Goal: Task Accomplishment & Management: Complete application form

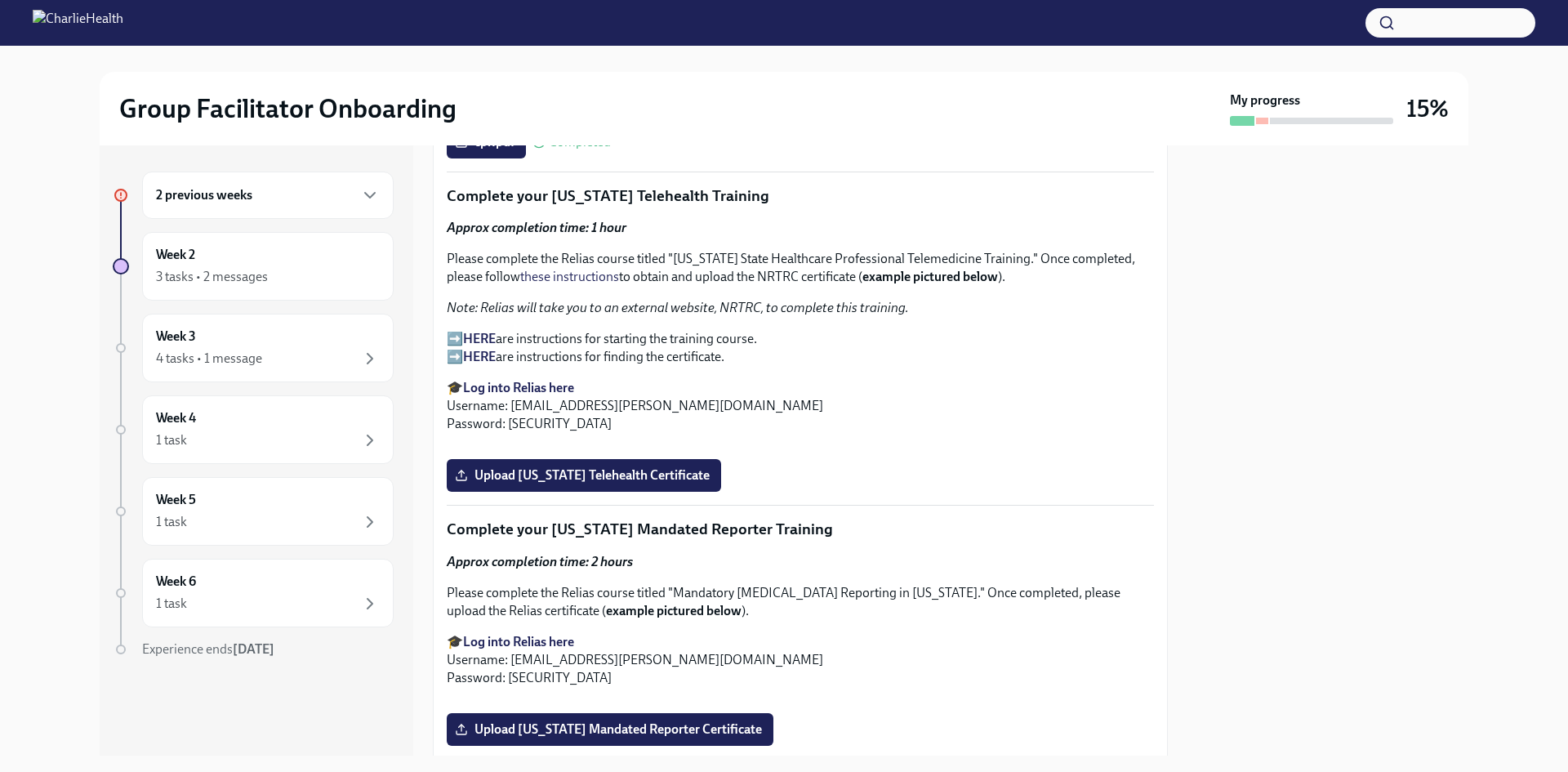
scroll to position [2231, 0]
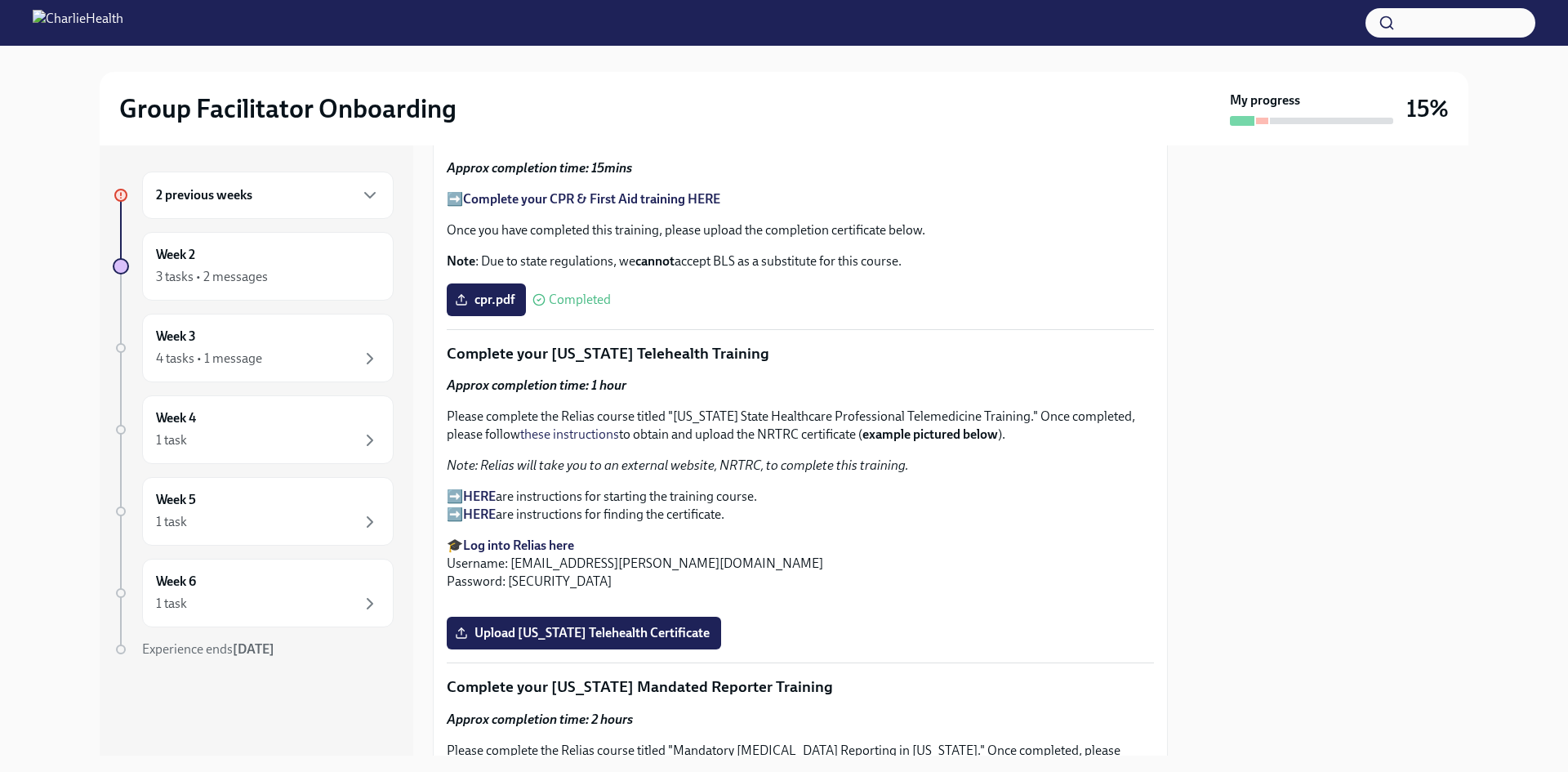
click at [488, 506] on strong "HERE" at bounding box center [479, 514] width 33 height 16
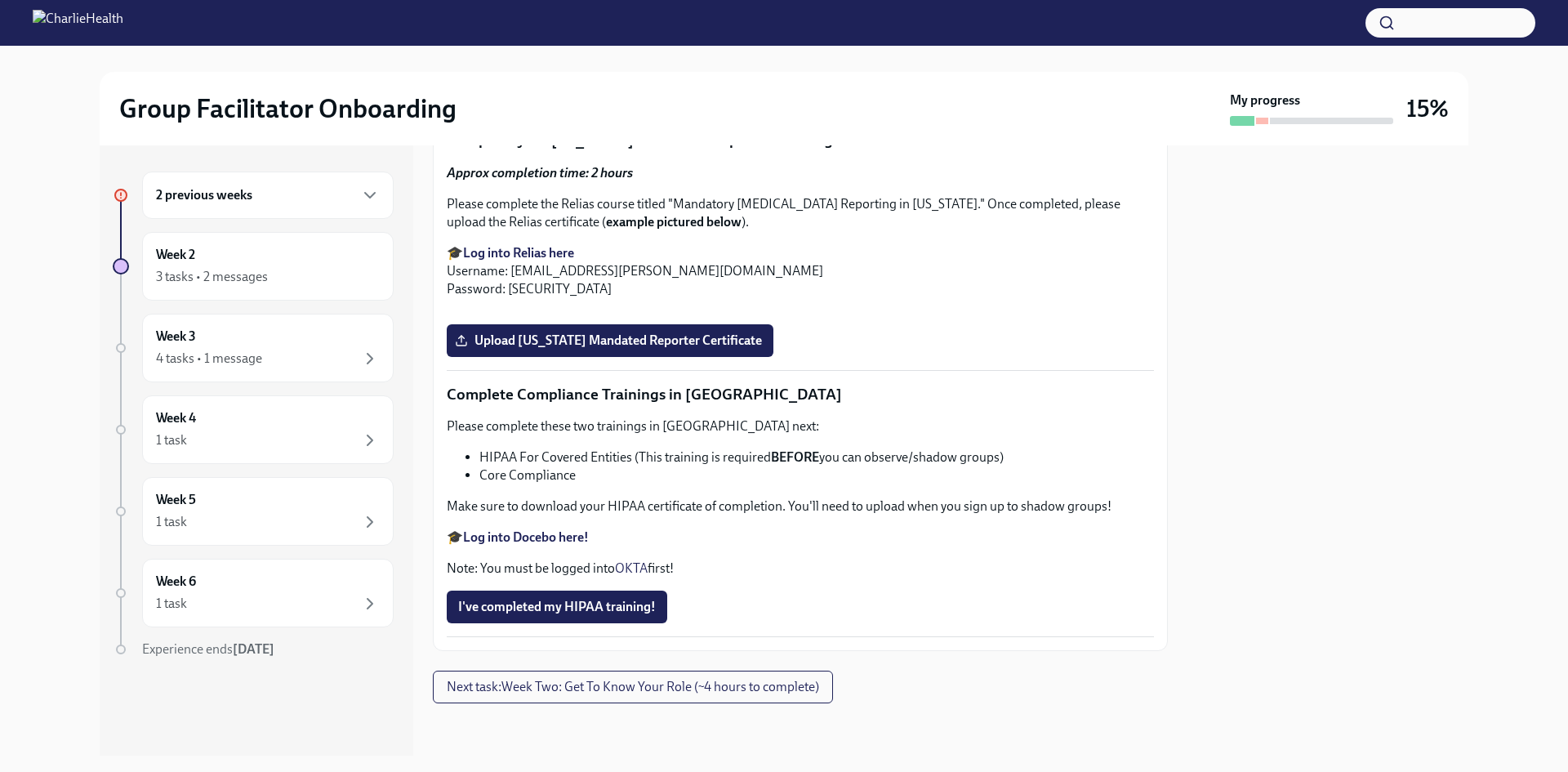
scroll to position [2776, 0]
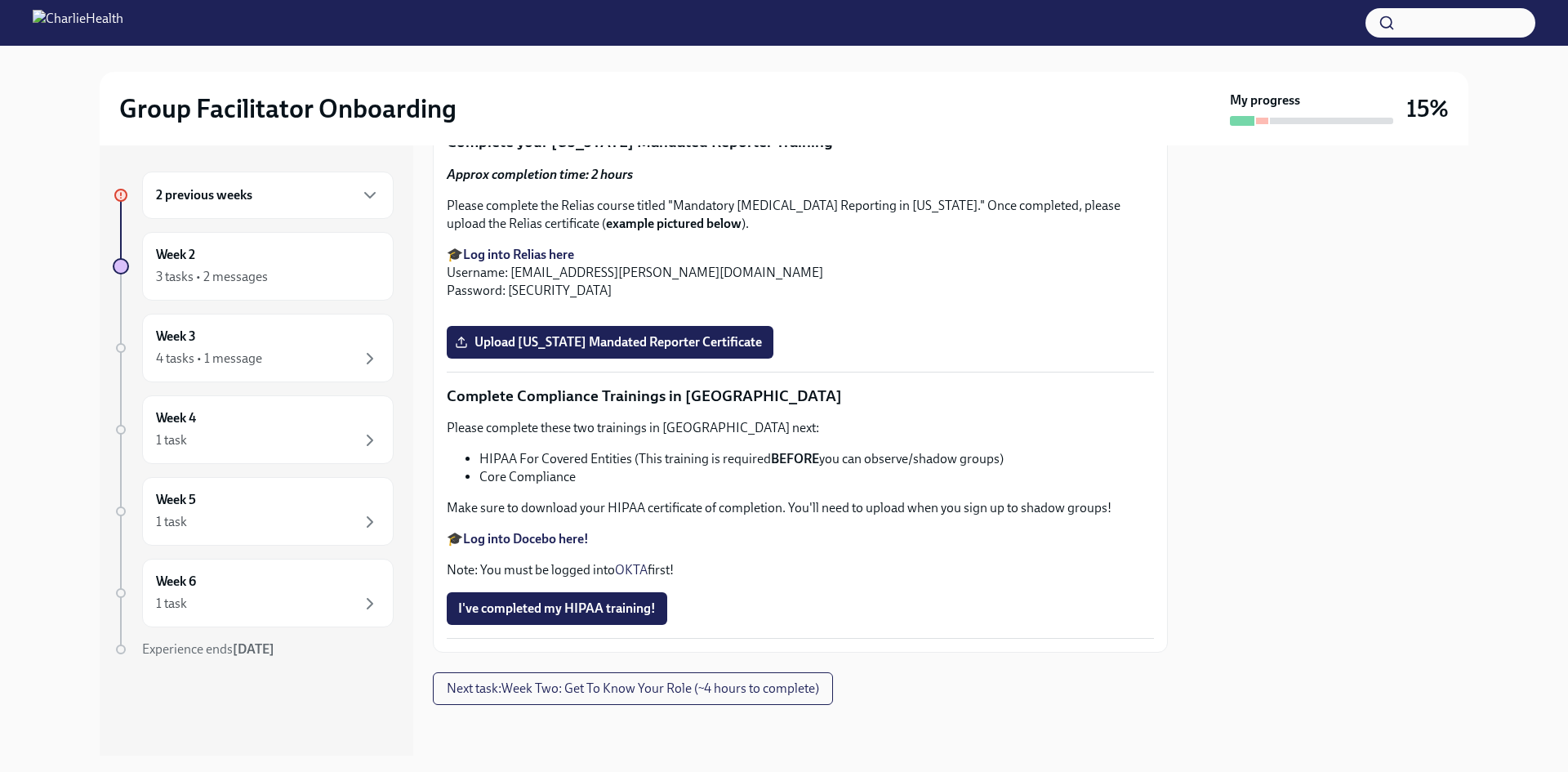
click at [612, 97] on span "Upload [US_STATE] Telehealth Certificate" at bounding box center [583, 89] width 252 height 16
click at [0, 0] on input "Upload [US_STATE] Telehealth Certificate" at bounding box center [0, 0] width 0 height 0
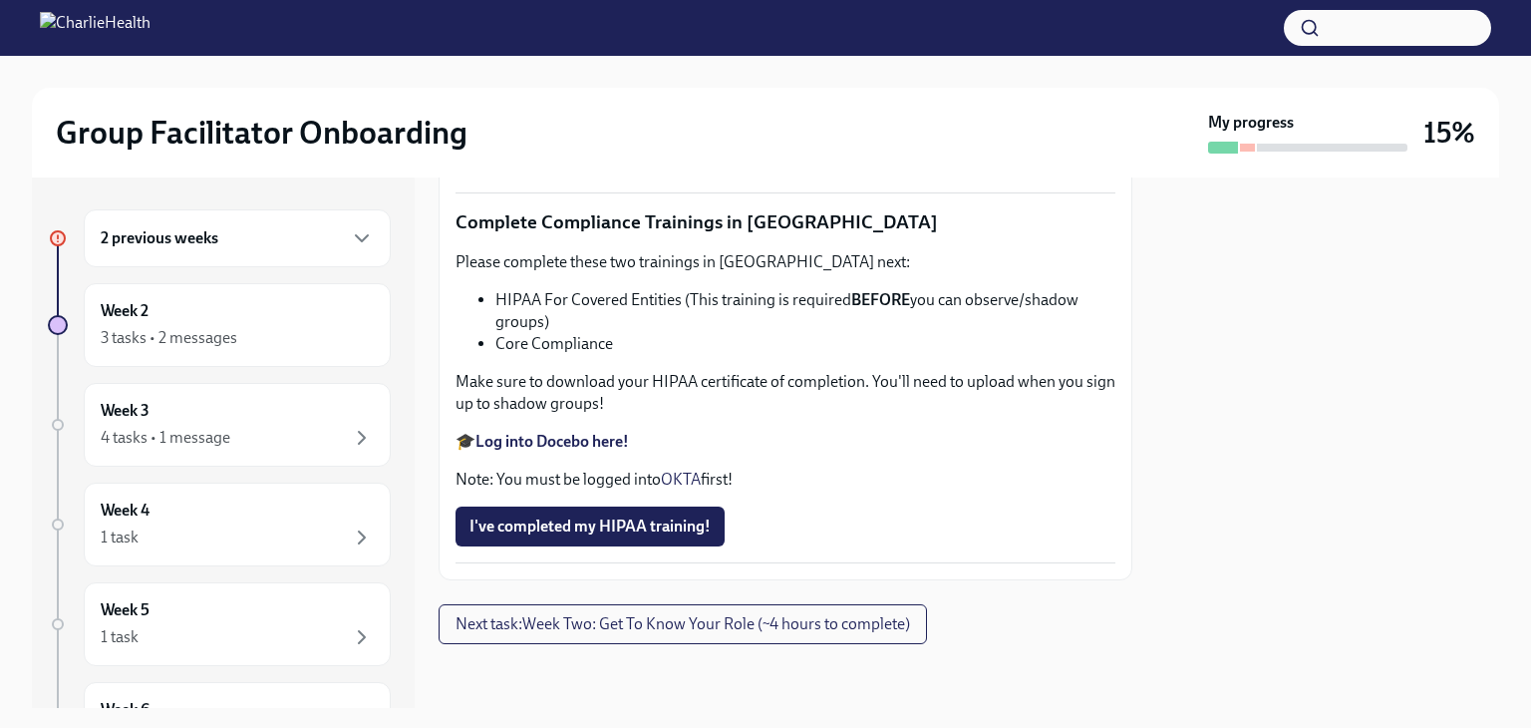
scroll to position [4776, 0]
click at [275, 326] on div "3 tasks • 2 messages" at bounding box center [237, 338] width 273 height 24
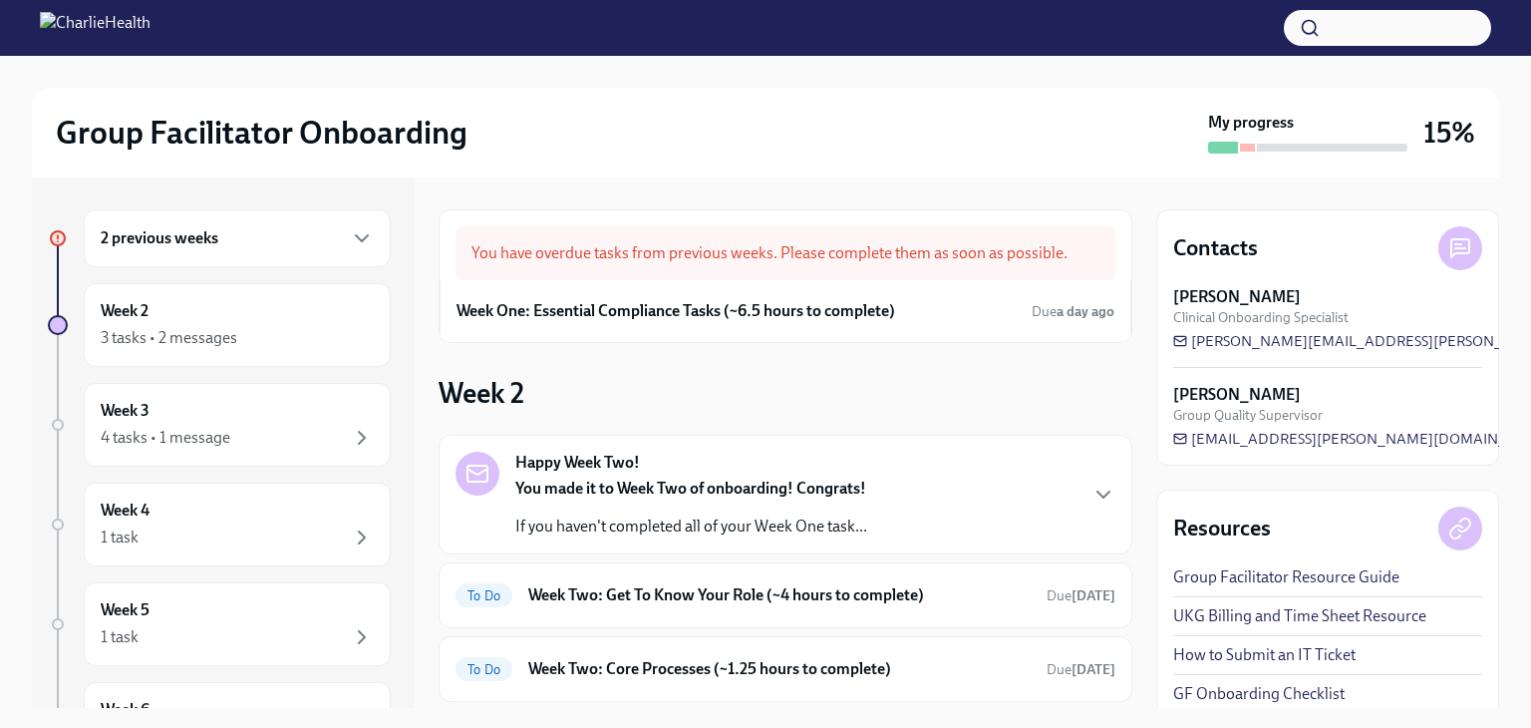
click at [151, 250] on div "2 previous weeks" at bounding box center [237, 238] width 307 height 58
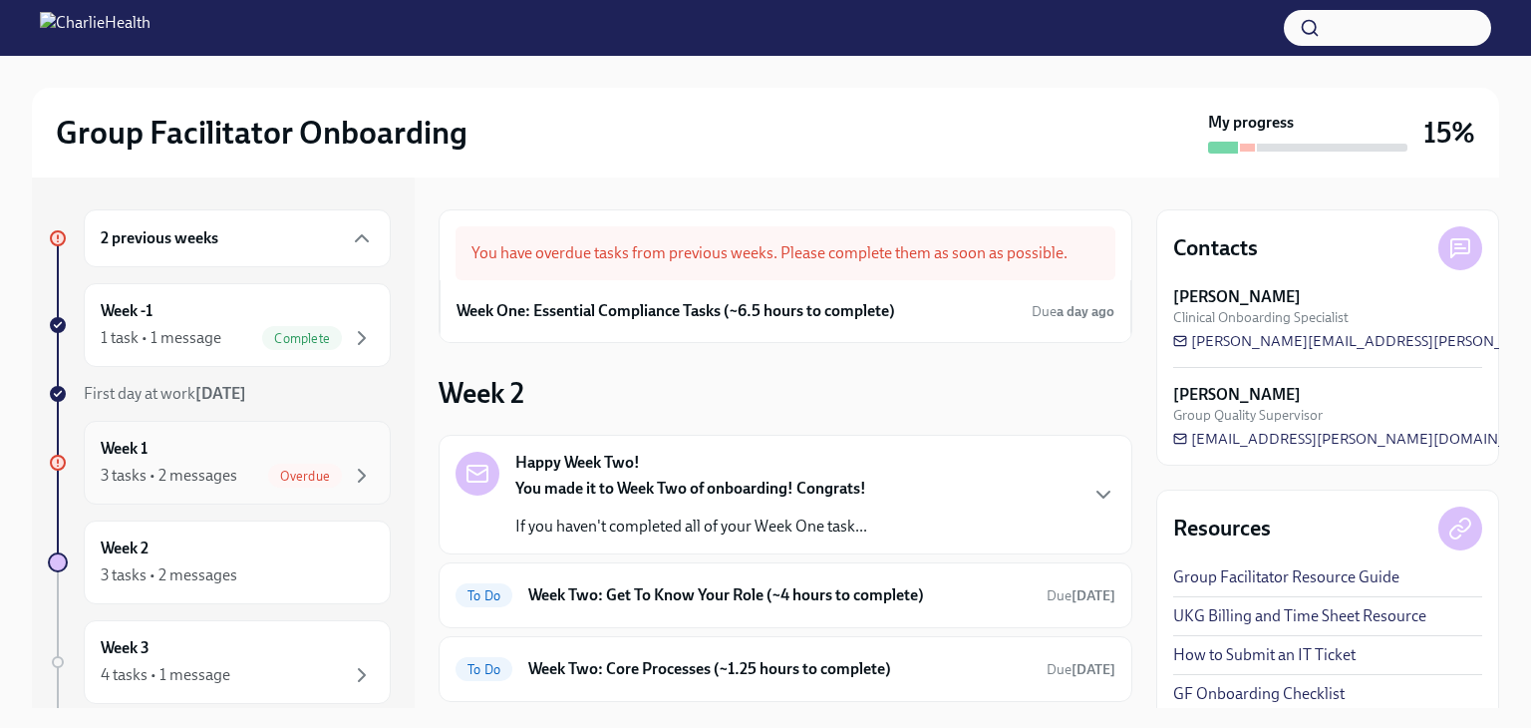
click at [222, 443] on div "Week 1 3 tasks • 2 messages Overdue" at bounding box center [237, 463] width 273 height 50
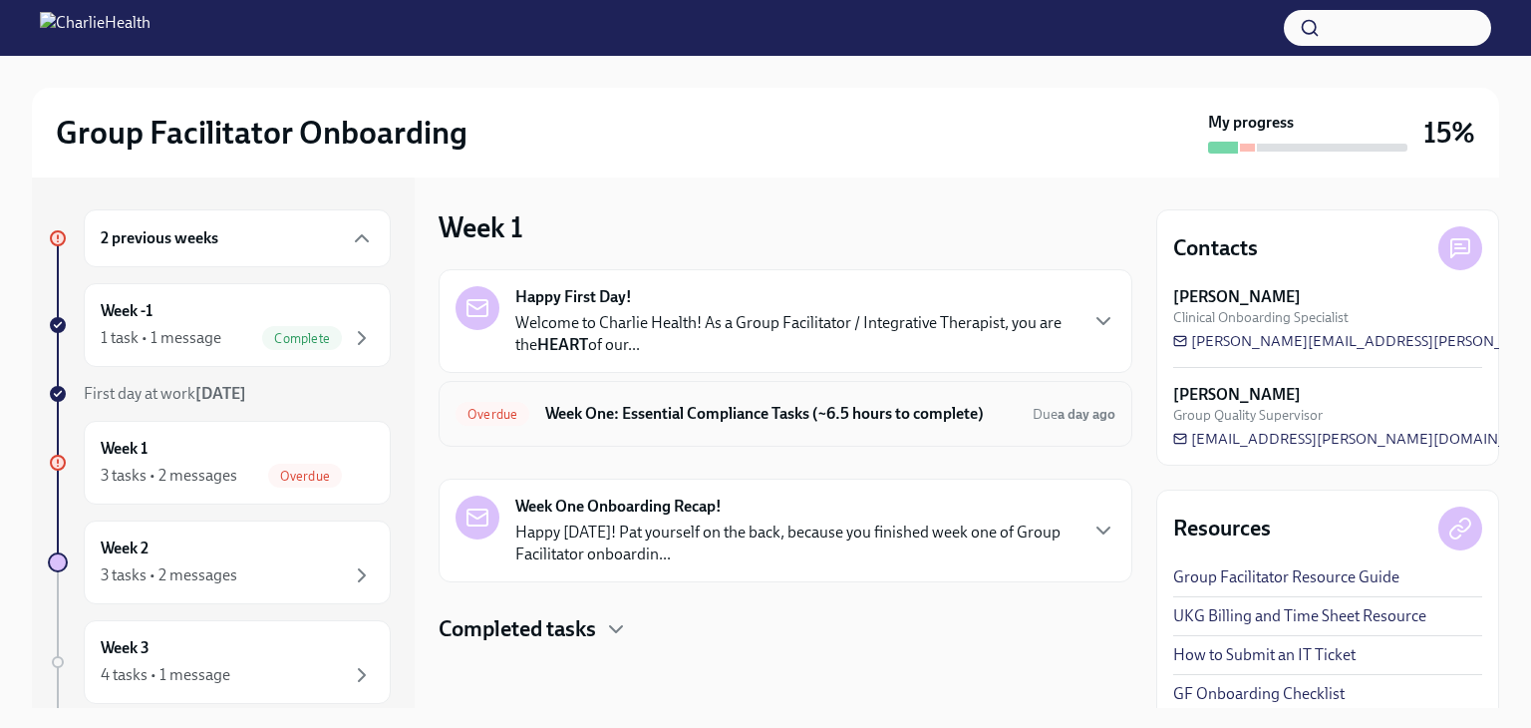
click at [805, 426] on div "Overdue Week One: Essential Compliance Tasks (~6.5 hours to complete) Due a day…" at bounding box center [785, 414] width 660 height 32
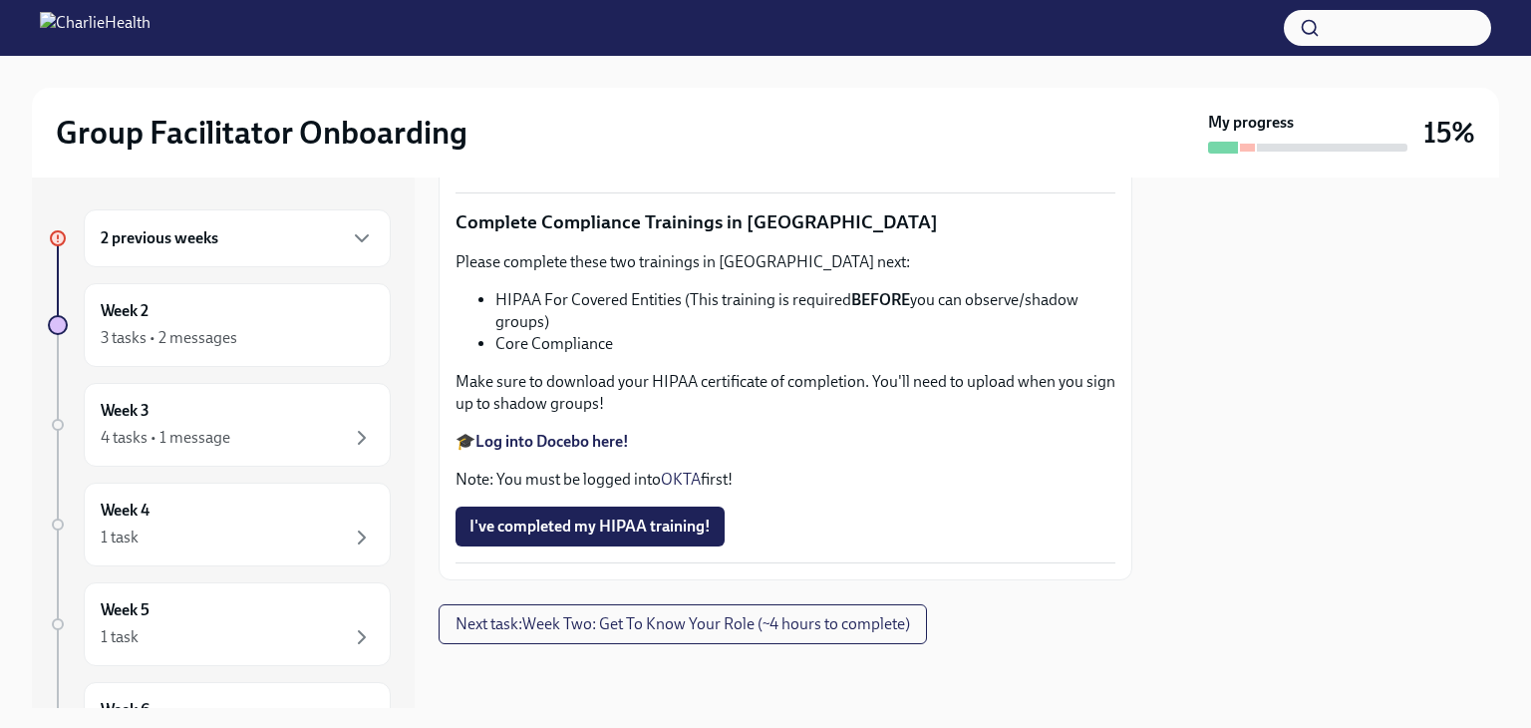
scroll to position [4244, 0]
click at [1197, 484] on div at bounding box center [1327, 442] width 343 height 530
click at [251, 332] on div "3 tasks • 2 messages" at bounding box center [237, 338] width 273 height 24
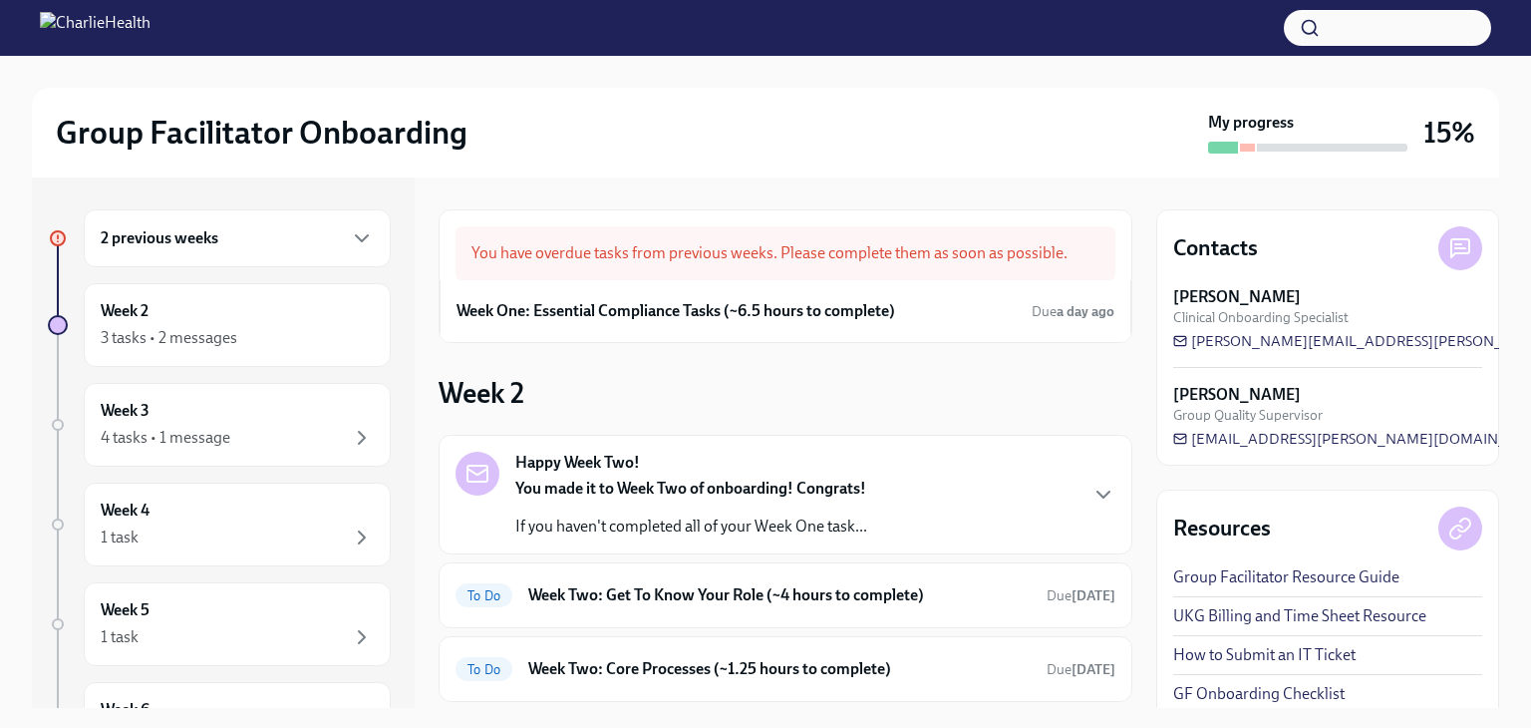
scroll to position [133, 0]
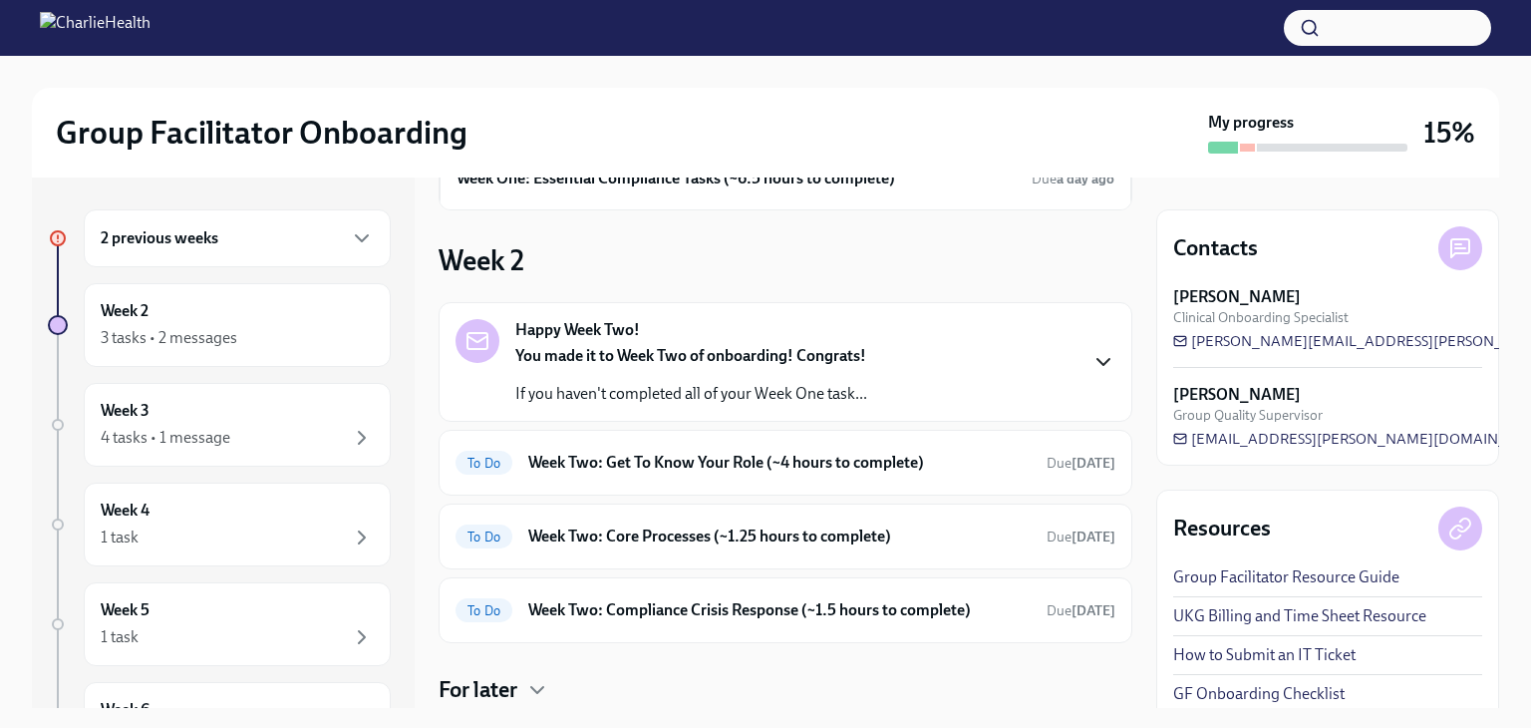
click at [1091, 370] on icon "button" at bounding box center [1103, 362] width 24 height 24
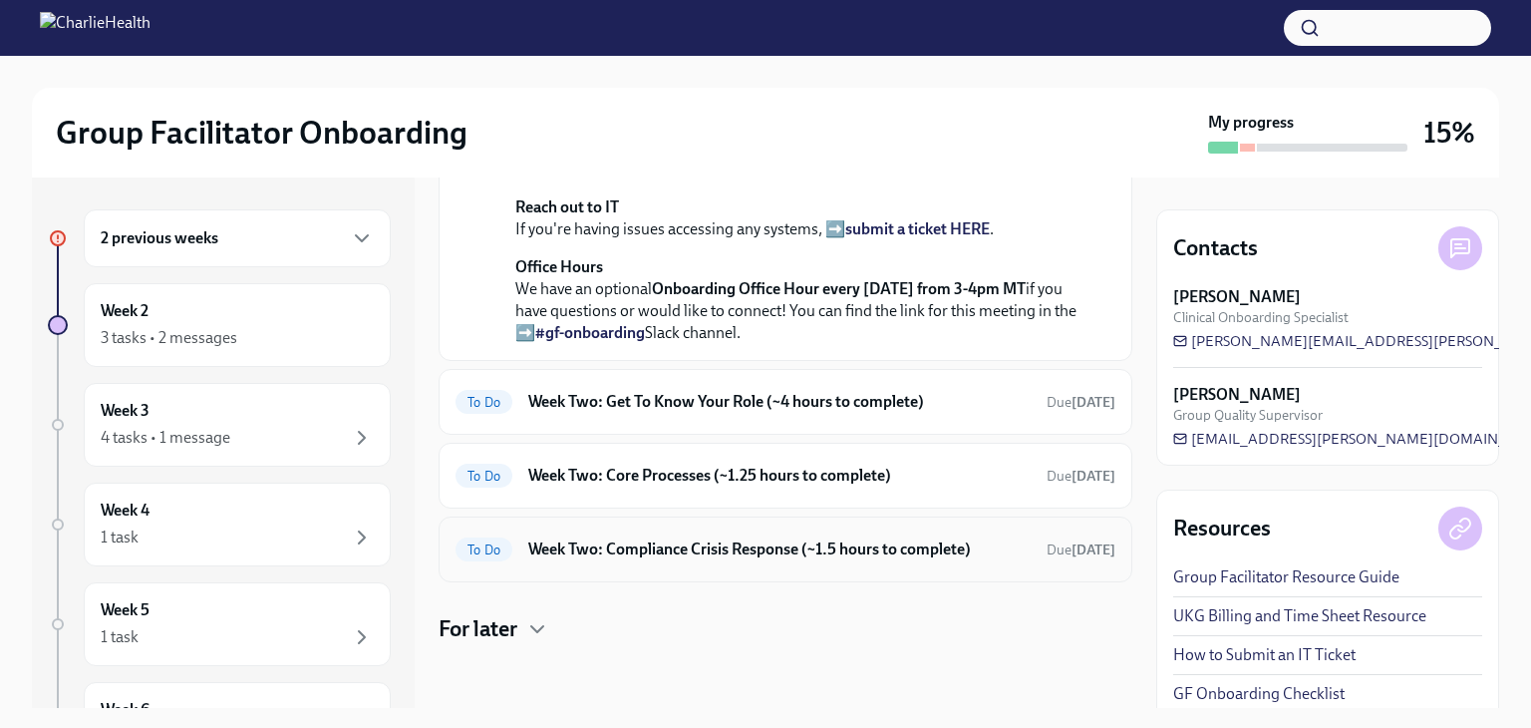
scroll to position [845, 0]
click at [558, 627] on div "For later" at bounding box center [786, 629] width 694 height 30
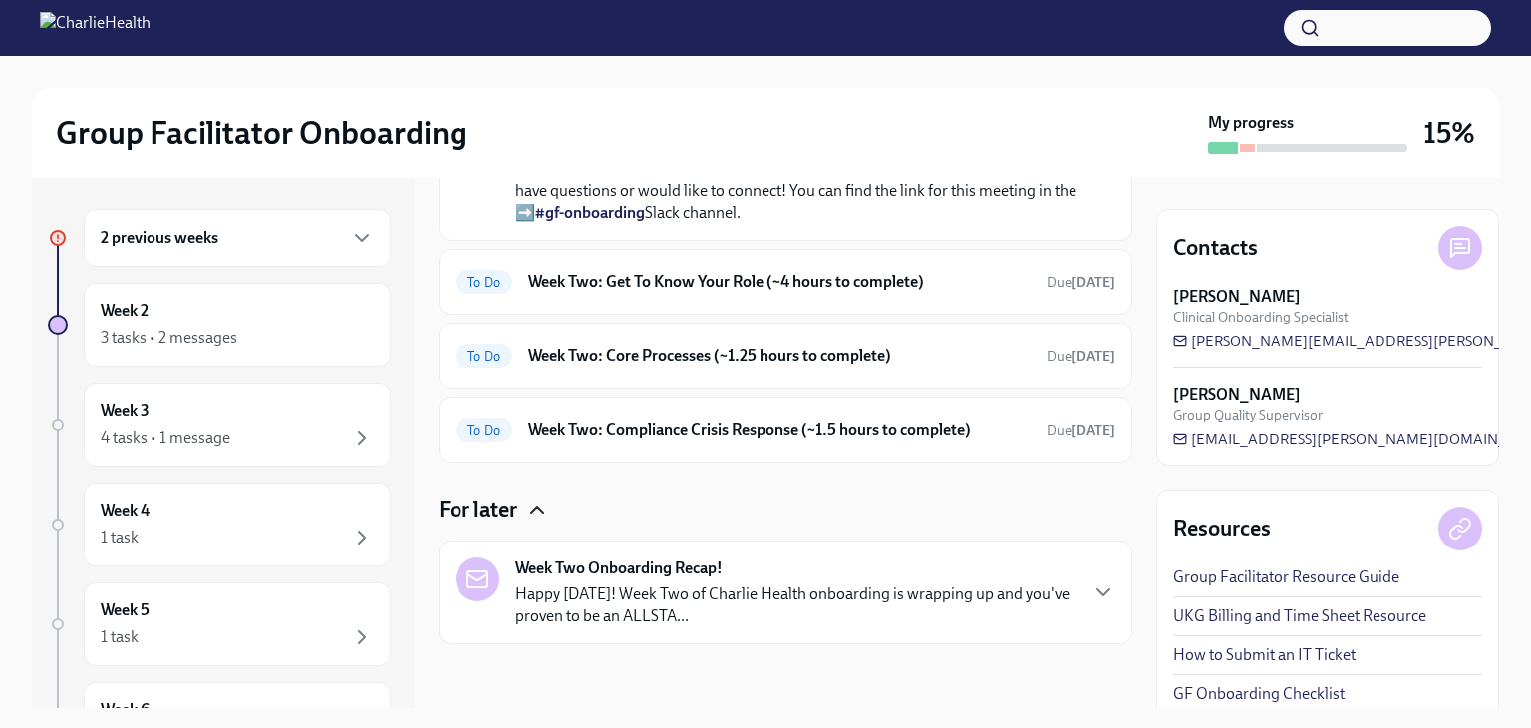
click at [546, 498] on icon "button" at bounding box center [537, 509] width 24 height 24
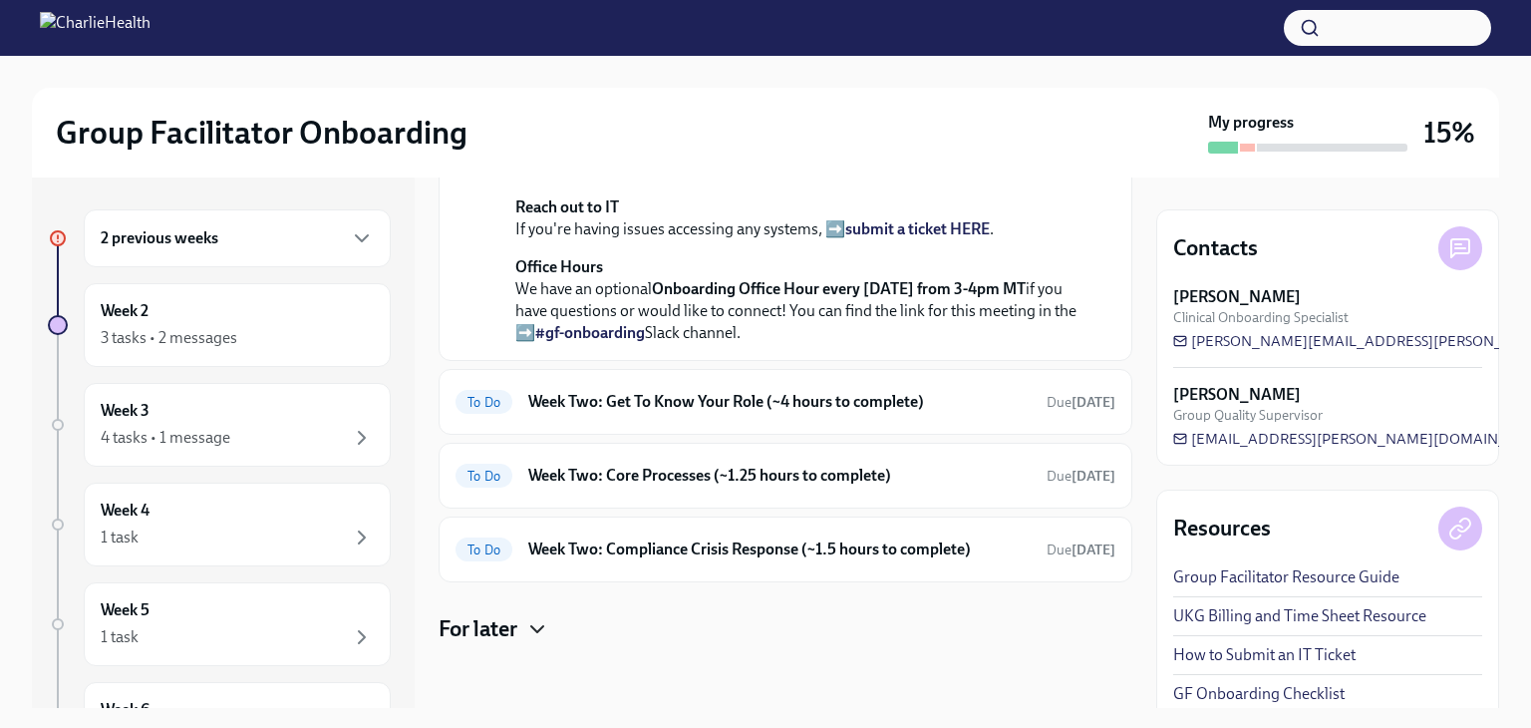
scroll to position [579, 0]
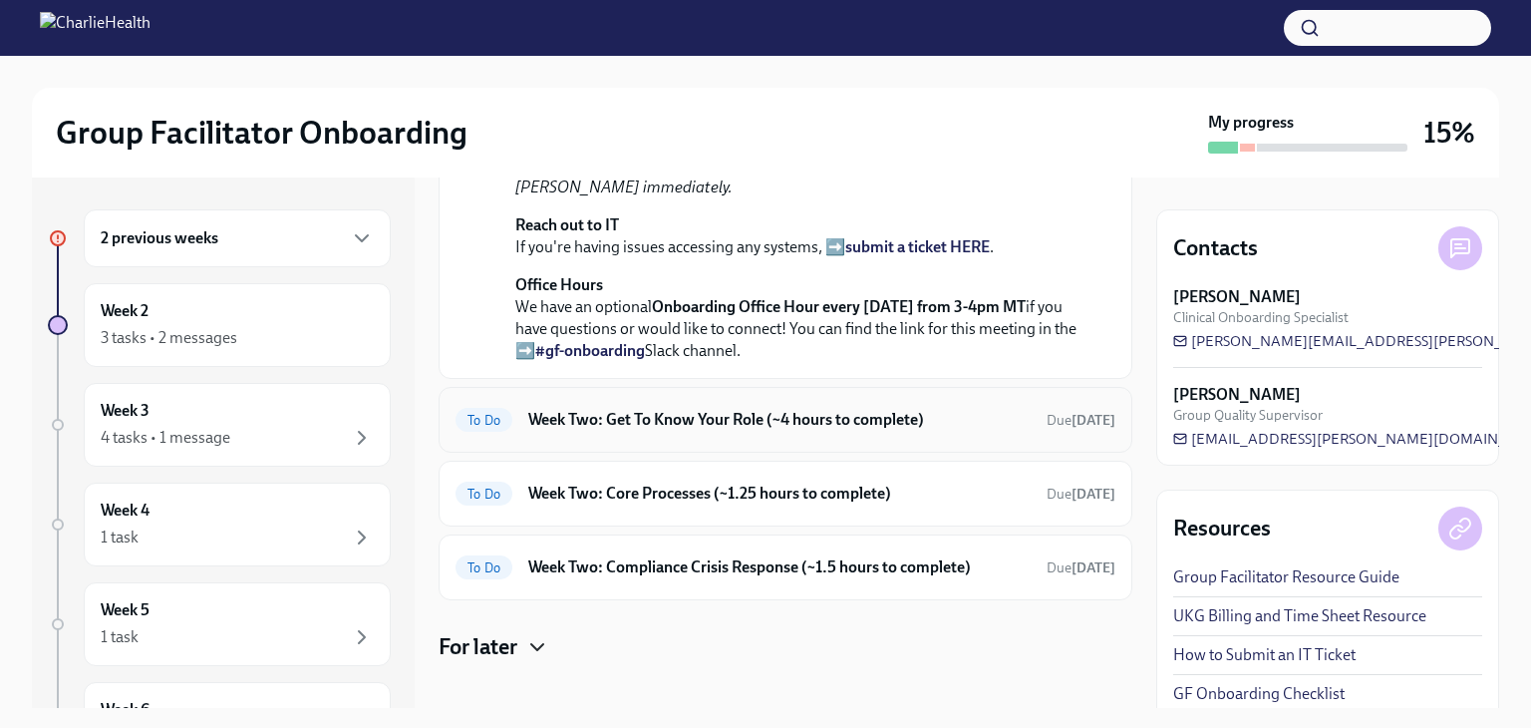
click at [918, 431] on h6 "Week Two: Get To Know Your Role (~4 hours to complete)" at bounding box center [779, 420] width 502 height 22
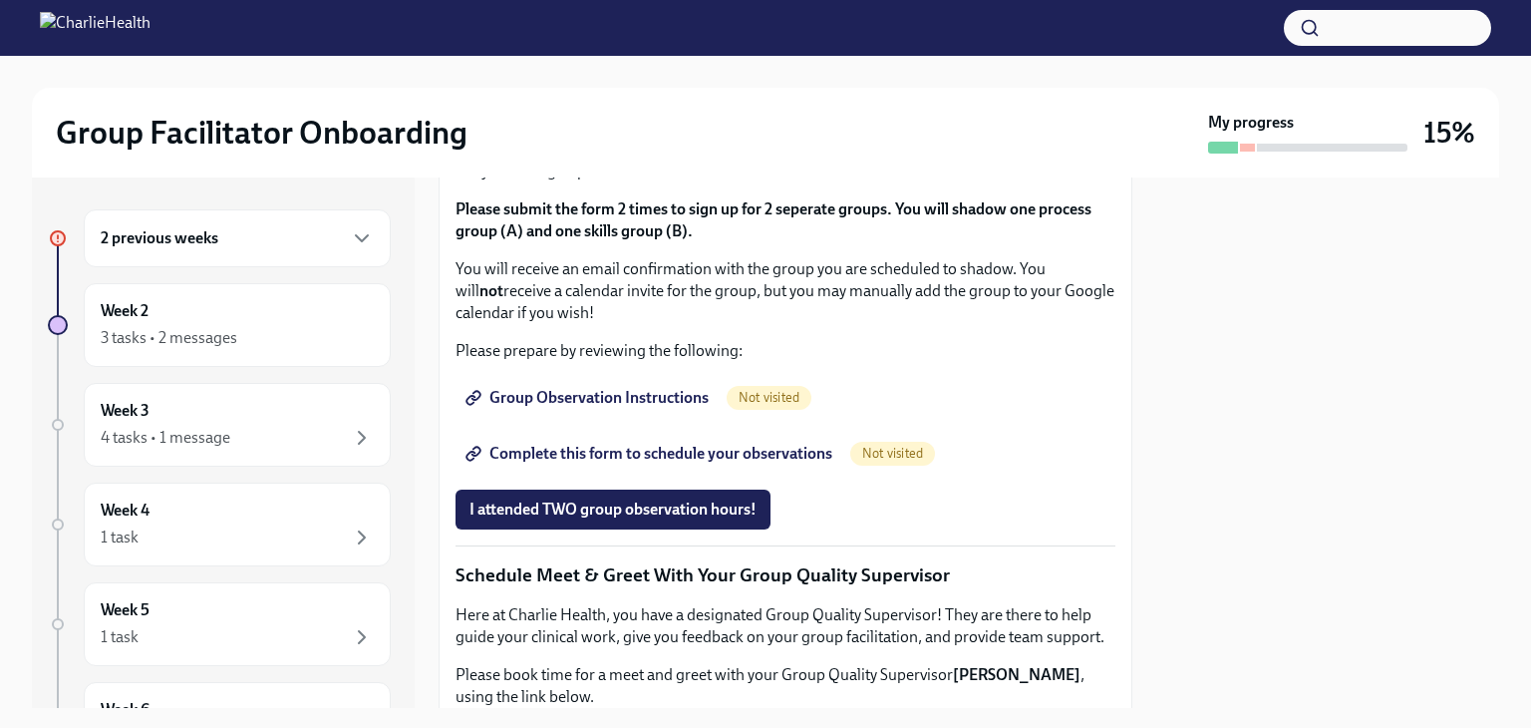
scroll to position [1016, 0]
